Goal: Task Accomplishment & Management: Use online tool/utility

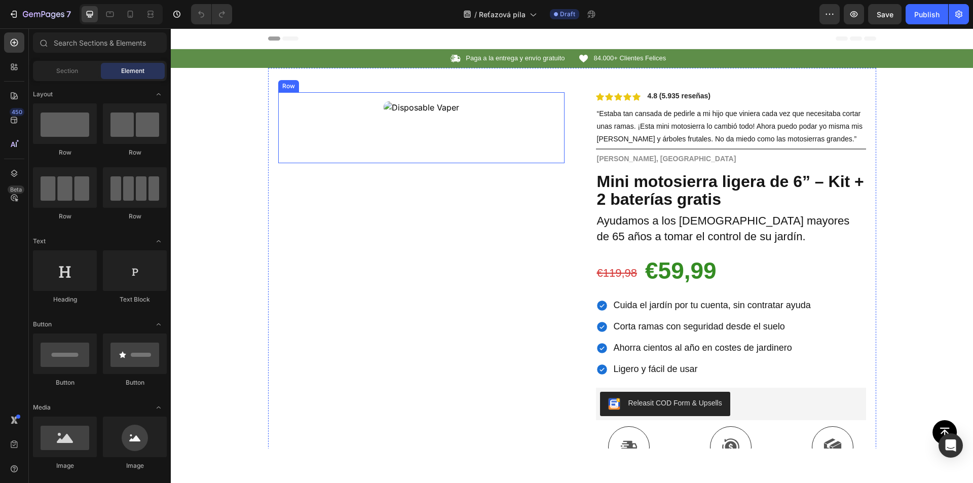
click at [514, 147] on div "Product Images" at bounding box center [421, 127] width 286 height 71
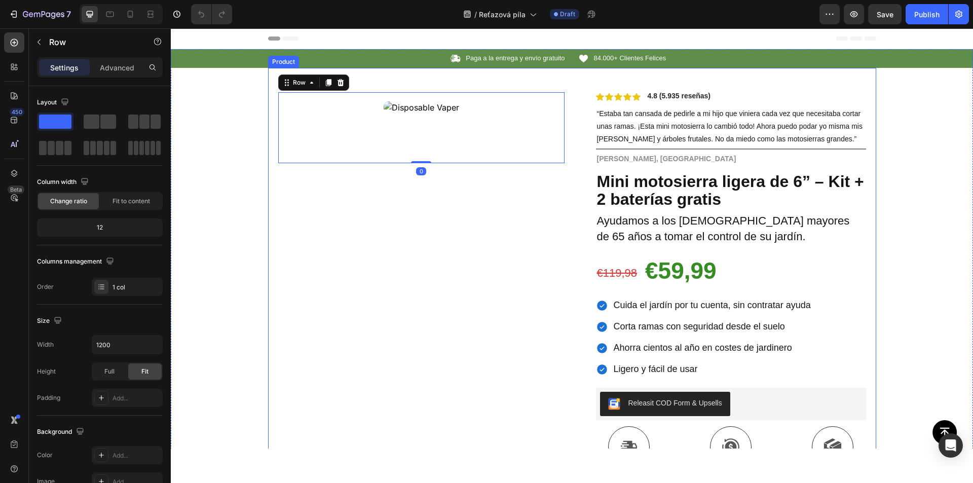
click at [560, 211] on div "Product Images Row 0 Icon Icon Icon Icon Icon Icon List 4.8 (5.935 reseñas) Tex…" at bounding box center [572, 371] width 608 height 607
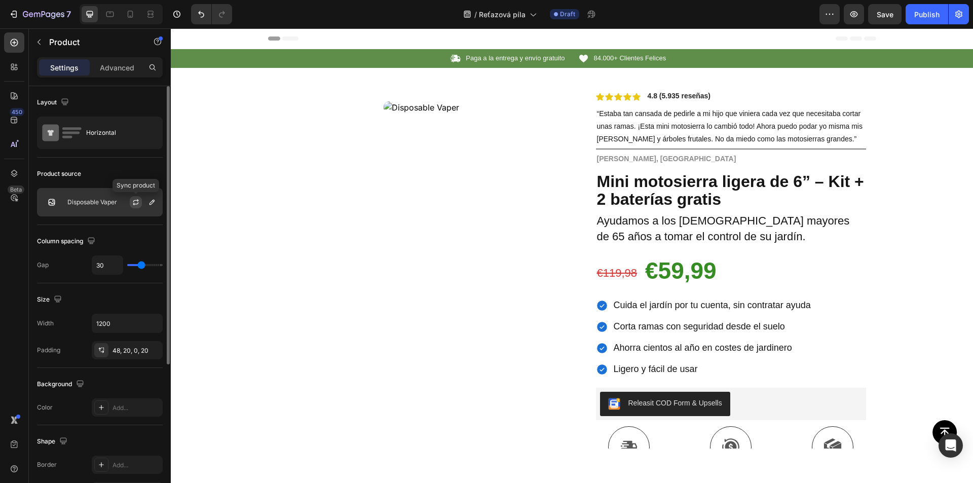
click at [136, 201] on icon "button" at bounding box center [136, 202] width 8 height 8
click at [147, 203] on button "button" at bounding box center [152, 202] width 12 height 12
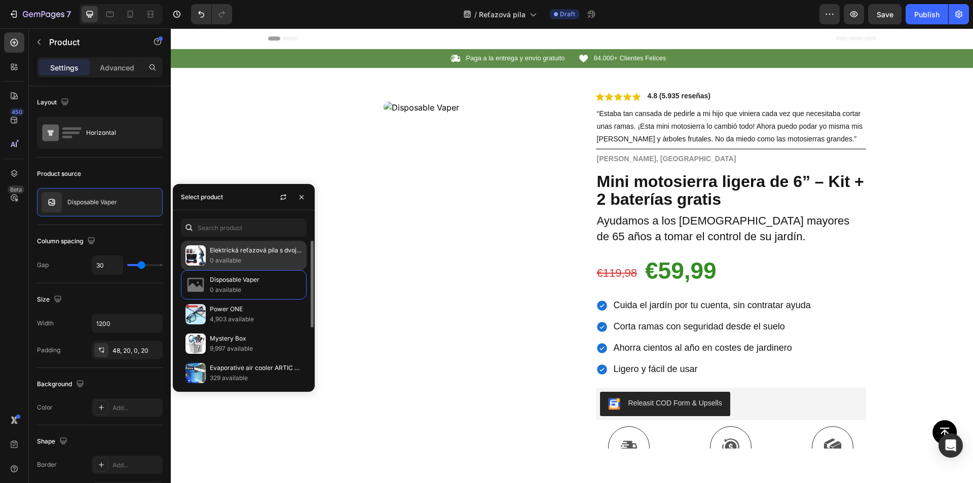
click at [243, 250] on p "Elektrická reťazová píla s dvojitou batériou" at bounding box center [256, 250] width 92 height 10
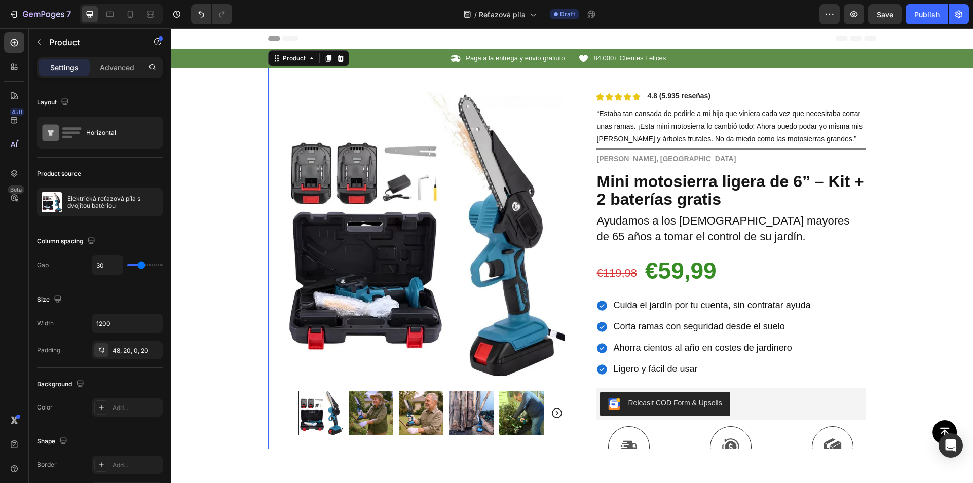
click at [569, 195] on div "Product Images Row Icon Icon Icon Icon Icon Icon List 4.8 (5.935 reseñas) Text …" at bounding box center [572, 371] width 608 height 607
drag, startPoint x: 888, startPoint y: 12, endPoint x: 718, endPoint y: 3, distance: 170.5
click at [888, 12] on span "Save" at bounding box center [885, 14] width 17 height 9
click at [880, 13] on span "Save" at bounding box center [885, 14] width 17 height 9
